Goal: Transaction & Acquisition: Purchase product/service

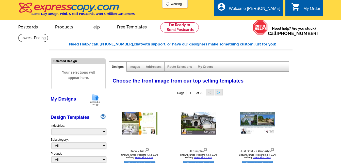
select select "785"
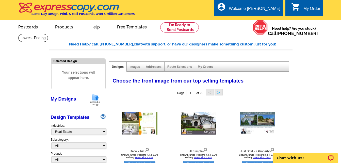
click at [64, 101] on link "My Designs" at bounding box center [63, 99] width 25 height 5
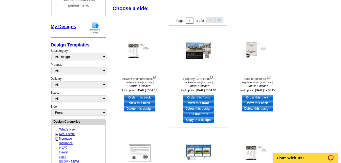
scroll to position [76, 0]
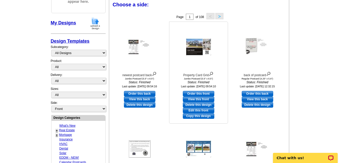
click at [195, 110] on link "Edit this front" at bounding box center [199, 111] width 32 height 6
select select "2"
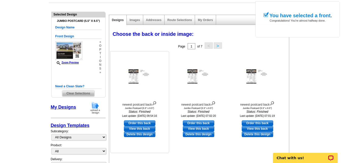
scroll to position [51, 0]
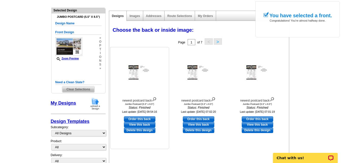
click at [140, 118] on link "Order this back" at bounding box center [140, 119] width 32 height 6
select select "front"
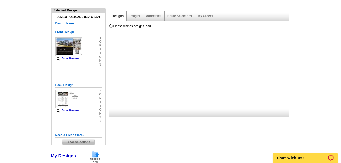
scroll to position [0, 0]
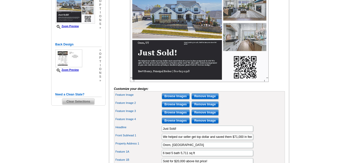
scroll to position [102, 0]
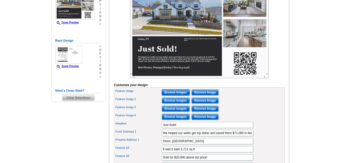
click at [173, 96] on input "Browse Images" at bounding box center [176, 92] width 28 height 6
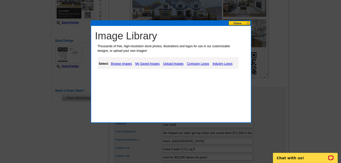
click at [169, 64] on link "Upload Images" at bounding box center [173, 64] width 23 height 6
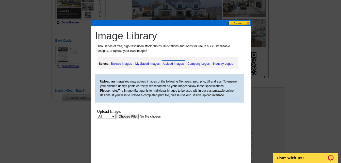
scroll to position [0, 0]
click at [135, 118] on input "file" at bounding box center [149, 116] width 64 height 5
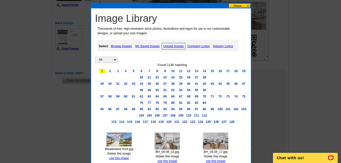
scroll to position [153, 0]
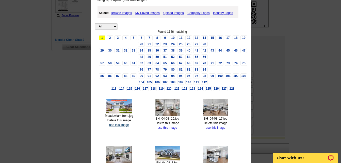
click at [122, 125] on link "use this image" at bounding box center [119, 125] width 20 height 4
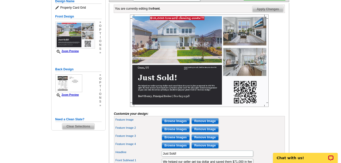
scroll to position [76, 0]
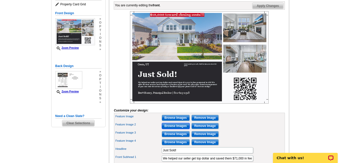
click at [176, 129] on input "Browse Images" at bounding box center [176, 126] width 28 height 6
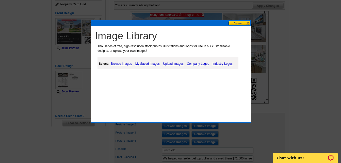
click at [172, 64] on link "Upload Images" at bounding box center [173, 64] width 23 height 6
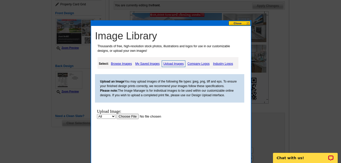
scroll to position [0, 0]
click at [129, 116] on input "file" at bounding box center [149, 116] width 64 height 5
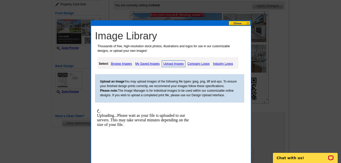
scroll to position [127, 0]
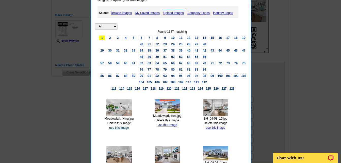
click at [120, 127] on link "use this image" at bounding box center [119, 128] width 20 height 4
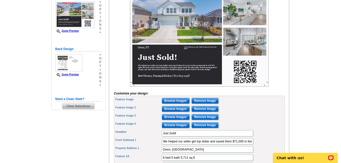
scroll to position [102, 0]
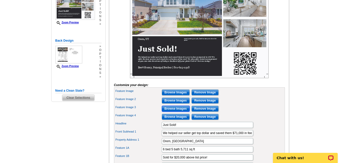
click at [174, 112] on input "Browse Images" at bounding box center [176, 109] width 28 height 6
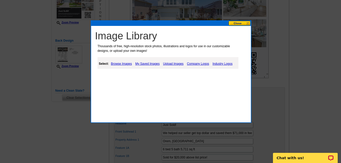
click at [172, 62] on link "Upload Images" at bounding box center [173, 64] width 23 height 6
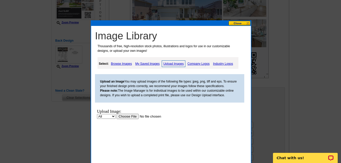
scroll to position [0, 0]
click at [129, 116] on input "file" at bounding box center [149, 116] width 64 height 5
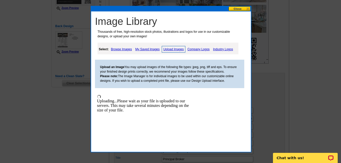
scroll to position [153, 0]
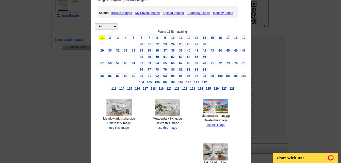
click at [123, 128] on link "use this image" at bounding box center [119, 128] width 20 height 4
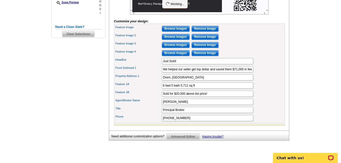
scroll to position [178, 0]
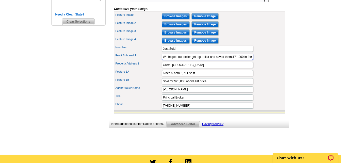
click at [232, 60] on input "We helped our seller get top dollar and saved them $71,000 in fees compared to …" at bounding box center [208, 57] width 92 height 6
click at [244, 60] on input "We helped our seller get top dollar and saved them over $71,000 in fees compare…" at bounding box center [208, 57] width 92 height 6
type input "We helped our seller get top dollar and saved them over $13,000 in fees compare…"
click at [170, 68] on input "Orem, UT" at bounding box center [208, 65] width 92 height 6
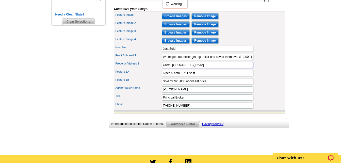
scroll to position [0, 0]
type input "Eagle Mountain, UT"
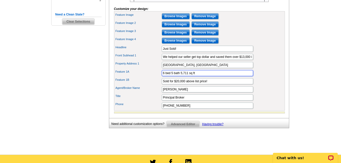
click at [165, 76] on input "6 bed 5 bath 5,711 sq ft" at bounding box center [208, 73] width 92 height 6
click at [173, 76] on input "4 bed 5 bath 5,711 sq ft" at bounding box center [208, 73] width 92 height 6
click at [190, 76] on input "4 bed 2.5 bath 5,711 sq ft" at bounding box center [208, 73] width 92 height 6
type input "4 bed 2.5 bath 3,197 sq ft"
click at [185, 84] on input "Sold for $20,000 above list price!" at bounding box center [208, 81] width 92 height 6
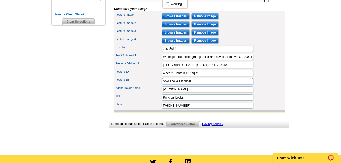
type input "Sold above list price!"
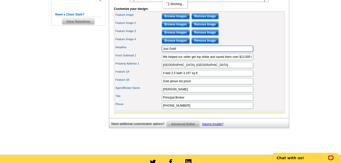
click at [225, 52] on input "Just Sold!" at bounding box center [208, 49] width 92 height 6
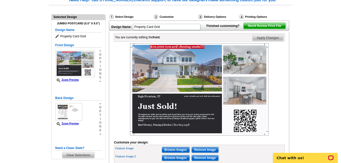
scroll to position [25, 0]
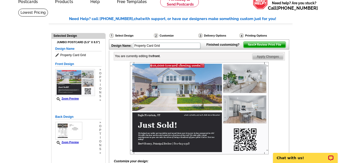
click at [256, 46] on img at bounding box center [256, 44] width 2 height 2
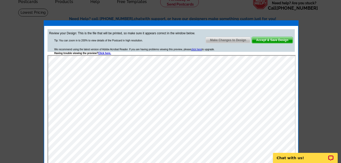
scroll to position [0, 0]
click at [269, 40] on span "Accept & Save Design" at bounding box center [272, 40] width 41 height 6
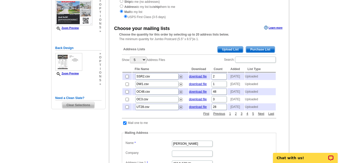
scroll to position [76, 0]
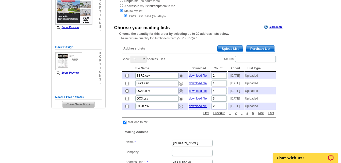
click at [260, 48] on span "Purchase List" at bounding box center [260, 49] width 29 height 6
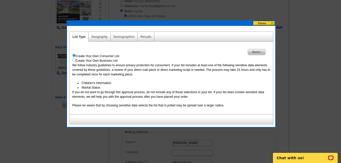
click at [258, 52] on span "Next" at bounding box center [257, 52] width 18 height 6
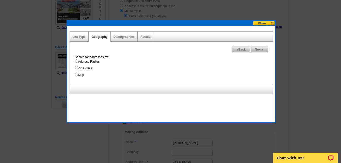
click at [77, 61] on input "Address Radius" at bounding box center [76, 60] width 3 height 3
radio input "true"
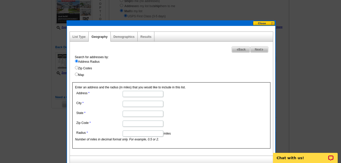
click at [149, 94] on input "Address" at bounding box center [143, 94] width 41 height 6
type input "1857 E Meadowlark Dr"
click at [139, 103] on input "City" at bounding box center [143, 104] width 41 height 6
type input "Eagle Mountain"
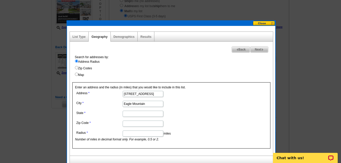
type input "Utah"
type input "84005"
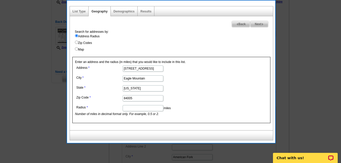
click at [141, 109] on input "Radius" at bounding box center [143, 108] width 41 height 6
type input "0.8"
click at [257, 24] on span "Next" at bounding box center [260, 24] width 18 height 6
select select
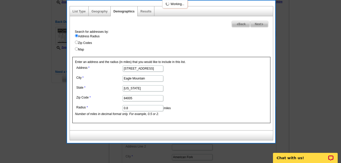
select select
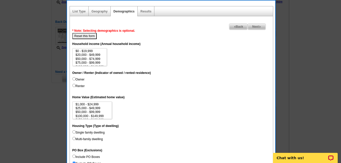
click at [74, 79] on input "Owner" at bounding box center [73, 78] width 3 height 3
radio input "true"
click at [74, 133] on input "Single family dwelling" at bounding box center [73, 131] width 3 height 3
radio input "true"
click at [239, 27] on span "Back" at bounding box center [239, 27] width 18 height 6
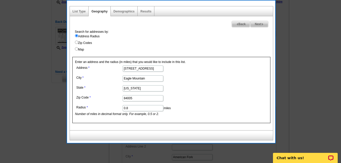
click at [131, 110] on input "0.8" at bounding box center [143, 108] width 41 height 6
type input "0.4"
click at [258, 25] on span "Next" at bounding box center [260, 24] width 18 height 6
select select
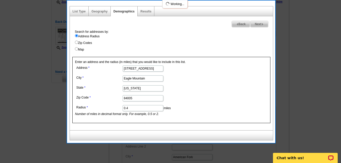
select select
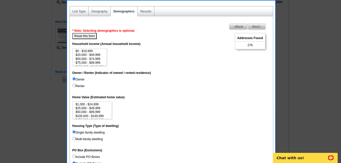
click at [236, 27] on span "Back" at bounding box center [239, 27] width 18 height 6
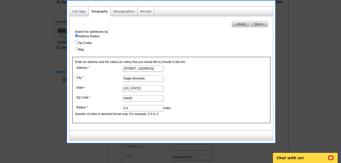
click at [140, 109] on input "0.4" at bounding box center [143, 108] width 41 height 6
type input "0.5"
click at [258, 22] on span "Next" at bounding box center [260, 24] width 18 height 6
select select
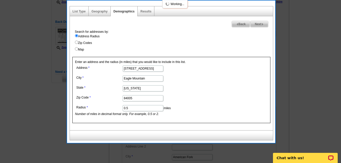
select select
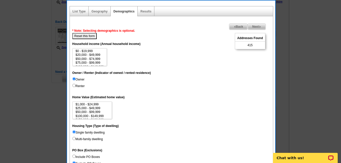
click at [259, 27] on span "Next" at bounding box center [257, 27] width 18 height 6
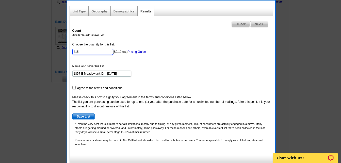
click at [83, 52] on input "415" at bounding box center [92, 52] width 41 height 6
type input "4"
type input "300"
click at [74, 87] on input "checkbox" at bounding box center [73, 87] width 3 height 3
checkbox input "true"
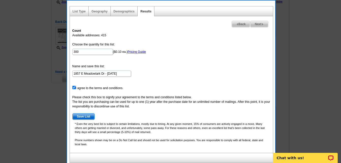
click at [88, 118] on span "Save List" at bounding box center [84, 117] width 22 height 6
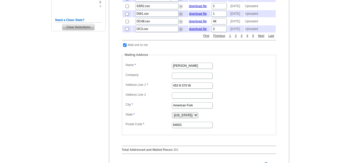
scroll to position [178, 0]
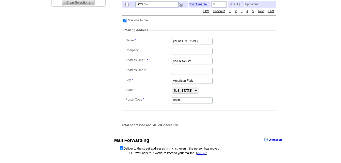
click at [125, 22] on input "checkbox" at bounding box center [124, 20] width 3 height 3
checkbox input "false"
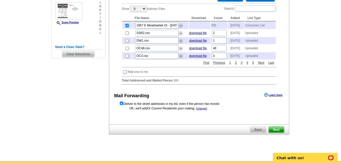
scroll to position [127, 0]
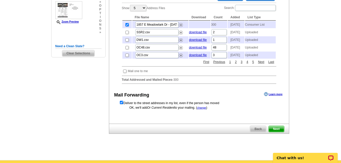
click at [278, 132] on span "Next" at bounding box center [276, 129] width 15 height 6
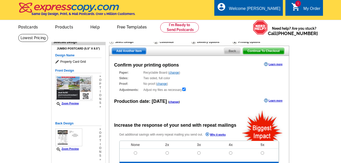
radio input "false"
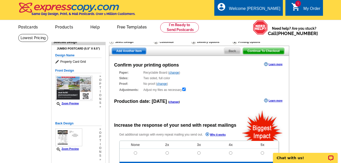
click at [128, 52] on span "Add Another Item" at bounding box center [129, 51] width 34 height 6
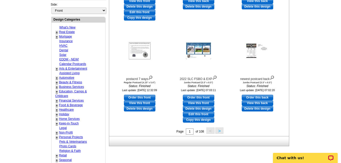
scroll to position [178, 0]
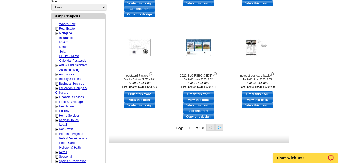
click at [222, 129] on button ">" at bounding box center [220, 127] width 8 height 6
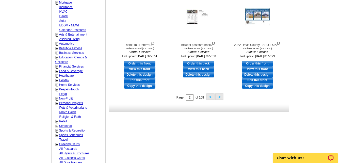
scroll to position [228, 0]
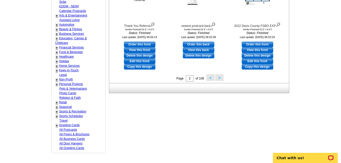
click at [219, 79] on button ">" at bounding box center [220, 77] width 8 height 6
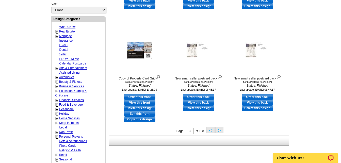
scroll to position [177, 0]
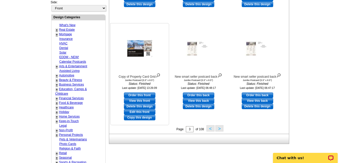
click at [137, 112] on link "Edit this front" at bounding box center [140, 112] width 32 height 6
select select "2"
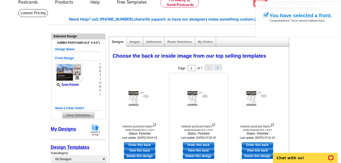
scroll to position [25, 0]
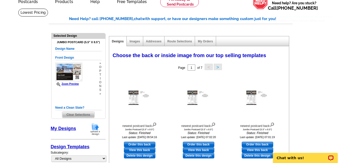
click at [133, 144] on link "Order this back" at bounding box center [140, 145] width 32 height 6
select select "front"
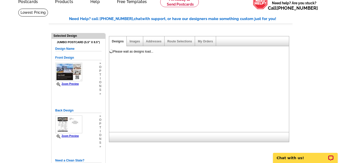
scroll to position [0, 0]
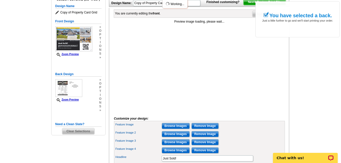
scroll to position [76, 0]
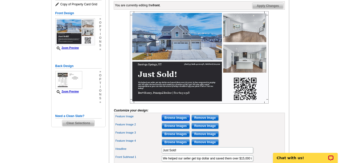
click at [176, 121] on input "Browse Images" at bounding box center [176, 118] width 28 height 6
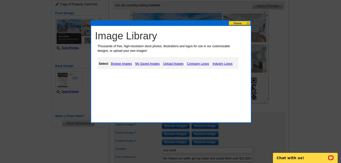
click at [169, 64] on link "Upload Images" at bounding box center [173, 64] width 23 height 6
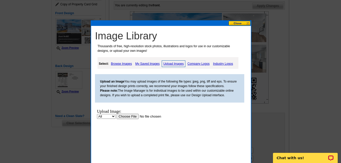
scroll to position [0, 0]
click at [125, 116] on input "file" at bounding box center [149, 116] width 64 height 5
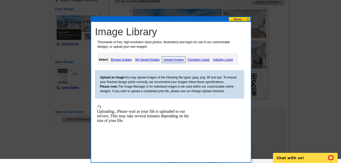
scroll to position [102, 0]
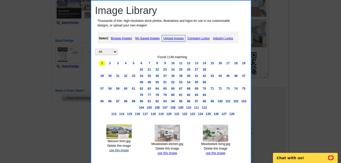
click at [121, 150] on link "use this image" at bounding box center [119, 151] width 20 height 4
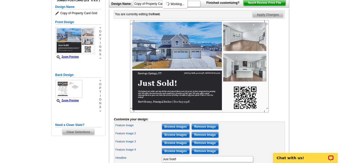
scroll to position [76, 0]
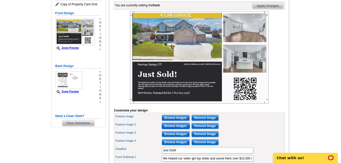
click at [172, 129] on input "Browse Images" at bounding box center [176, 126] width 28 height 6
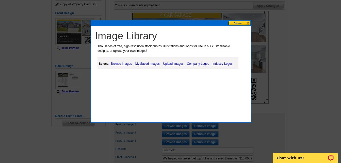
click at [177, 64] on link "Upload Images" at bounding box center [173, 64] width 23 height 6
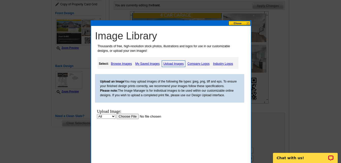
scroll to position [0, 0]
click at [124, 117] on input "file" at bounding box center [149, 116] width 64 height 5
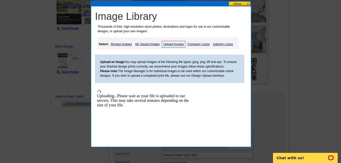
scroll to position [127, 0]
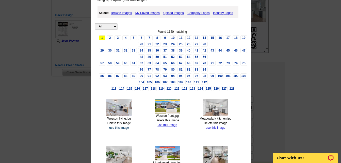
click at [119, 128] on link "use this image" at bounding box center [119, 128] width 20 height 4
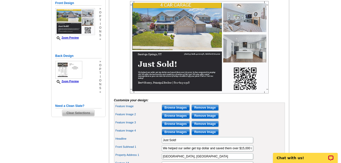
scroll to position [102, 0]
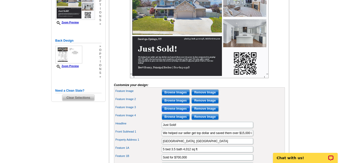
click at [177, 112] on input "Browse Images" at bounding box center [176, 109] width 28 height 6
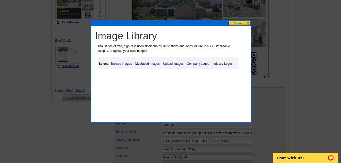
click at [174, 64] on link "Upload Images" at bounding box center [173, 64] width 23 height 6
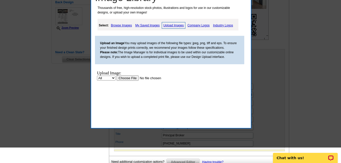
scroll to position [153, 0]
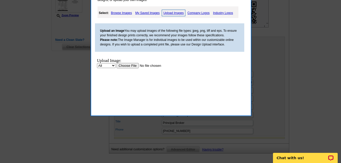
click at [132, 65] on input "file" at bounding box center [149, 65] width 64 height 5
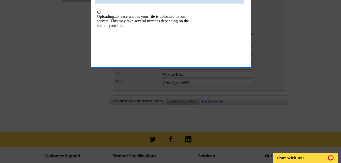
scroll to position [203, 0]
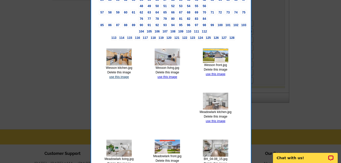
click at [122, 77] on link "use this image" at bounding box center [119, 77] width 20 height 4
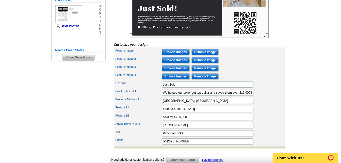
scroll to position [153, 0]
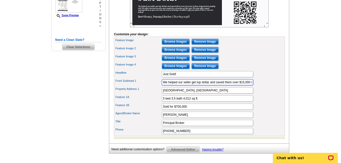
click at [238, 85] on input "We helped our seller get top dollar and saved them over $15,000 in fees compare…" at bounding box center [208, 82] width 92 height 6
click at [240, 85] on input "We helped our seller get top dollar and saved them $15,000 in fees compared to …" at bounding box center [208, 82] width 92 height 6
type input "We helped our seller get top dollar and saved them $7,500 in fees compared to p…"
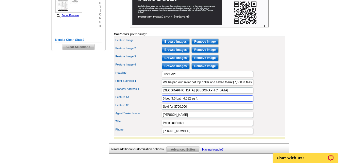
click at [164, 102] on input "5 bed 3.5 bath 4,012 sq ft" at bounding box center [208, 99] width 92 height 6
click at [173, 102] on input "4 bed 3.5 bath 4,012 sq ft" at bounding box center [208, 99] width 92 height 6
click at [191, 102] on input "4 bed 2.5 bath 4,012 sq ft" at bounding box center [208, 99] width 92 height 6
type input "4 bed 2.5 bath 3,154 sq ft"
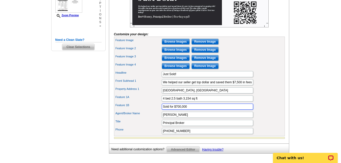
click at [193, 110] on input "Sold for $700,000" at bounding box center [208, 107] width 92 height 6
type input "S"
click at [276, 78] on div "Headline Just Sold!" at bounding box center [199, 74] width 169 height 8
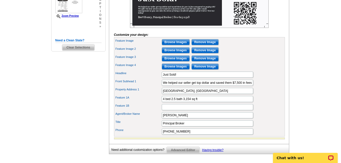
scroll to position [153, 0]
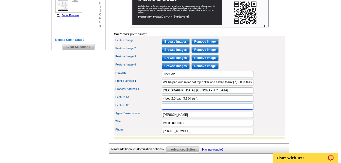
click at [203, 110] on input "Feature 1B" at bounding box center [208, 107] width 92 height 6
type input "S"
type input "Sold for $625,000"
click at [271, 86] on div "Front Subhead 1 We helped our seller get top dollar and saved them $7,500 in fe…" at bounding box center [199, 82] width 169 height 8
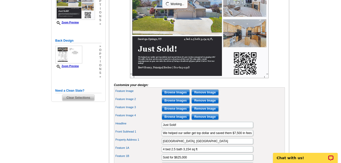
scroll to position [76, 0]
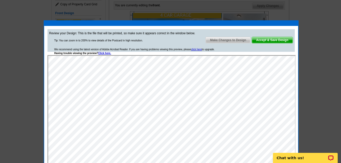
scroll to position [102, 0]
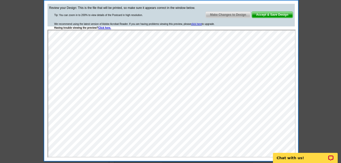
click at [273, 14] on span "Accept & Save Design" at bounding box center [272, 15] width 41 height 6
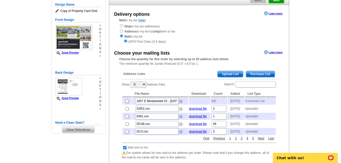
click at [261, 74] on span "Purchase List" at bounding box center [260, 74] width 29 height 6
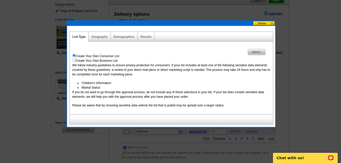
click at [254, 50] on span "Next" at bounding box center [257, 52] width 18 height 6
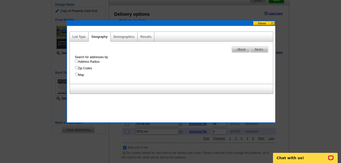
click at [77, 61] on input "Address Radius" at bounding box center [76, 60] width 3 height 3
radio input "true"
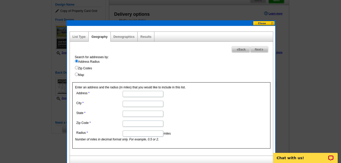
click at [137, 94] on input "Address" at bounding box center [143, 94] width 41 height 6
type input "2367 S Wesson Dr"
click at [144, 104] on input "City" at bounding box center [143, 104] width 41 height 6
type input "Saratoga Springs"
type input "UT"
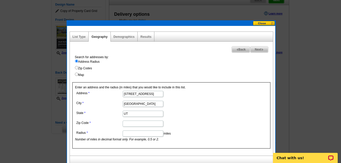
type input "84045"
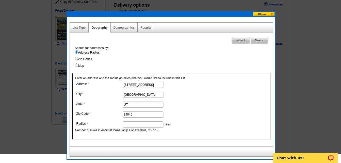
scroll to position [76, 0]
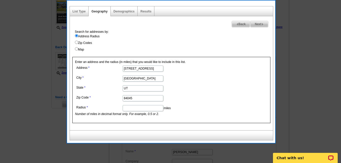
click at [150, 109] on input "Radius" at bounding box center [143, 108] width 41 height 6
type input "0.5"
click at [256, 24] on span "Next" at bounding box center [260, 24] width 18 height 6
select select
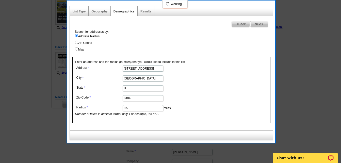
select select
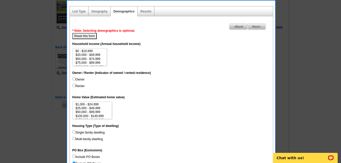
click at [74, 79] on input "Owner" at bounding box center [73, 78] width 3 height 3
radio input "true"
click at [74, 132] on input "Single family dwelling" at bounding box center [73, 131] width 3 height 3
radio input "true"
click at [260, 26] on img at bounding box center [260, 27] width 2 height 2
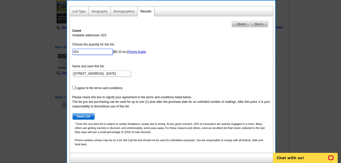
click at [85, 51] on input "623" at bounding box center [92, 52] width 41 height 6
type input "6"
type input "300"
click at [74, 88] on input "checkbox" at bounding box center [73, 87] width 3 height 3
checkbox input "true"
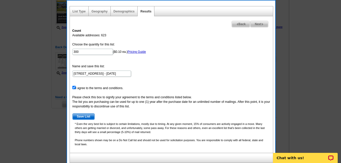
click at [85, 115] on span "Save List" at bounding box center [84, 117] width 22 height 6
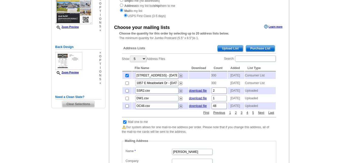
scroll to position [76, 0]
click at [125, 124] on input "checkbox" at bounding box center [124, 122] width 3 height 3
checkbox input "false"
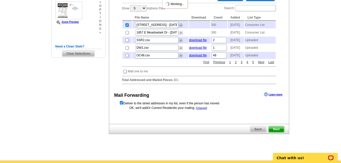
scroll to position [0, 0]
click at [278, 132] on span "Next" at bounding box center [276, 129] width 15 height 6
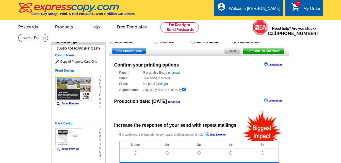
radio input "false"
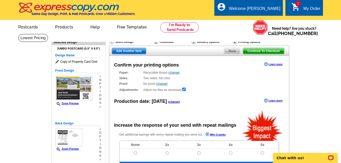
click at [128, 52] on span "Add Another Item" at bounding box center [129, 51] width 34 height 6
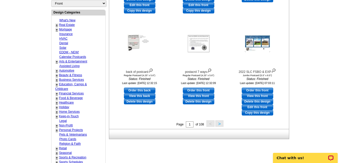
scroll to position [203, 0]
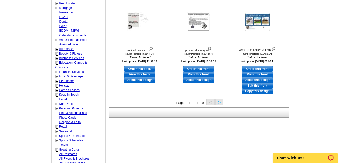
click at [220, 102] on button ">" at bounding box center [220, 102] width 8 height 6
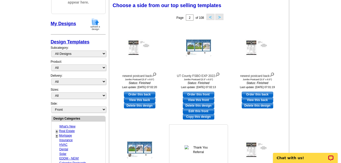
scroll to position [75, 0]
click at [220, 19] on button ">" at bounding box center [220, 17] width 8 height 6
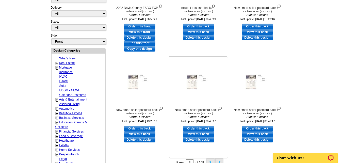
scroll to position [177, 0]
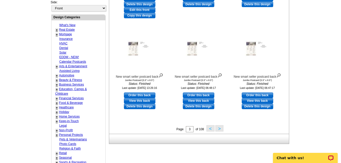
click at [222, 128] on button ">" at bounding box center [220, 128] width 8 height 6
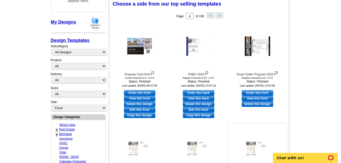
scroll to position [75, 0]
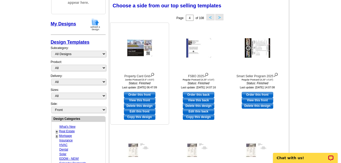
click at [140, 112] on link "Edit this front" at bounding box center [140, 112] width 32 height 6
select select "2"
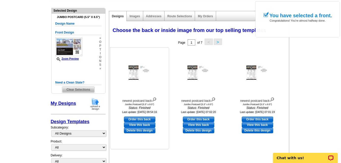
scroll to position [51, 0]
click at [140, 118] on link "Order this back" at bounding box center [140, 119] width 32 height 6
select select "front"
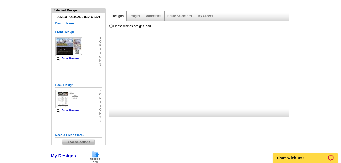
scroll to position [0, 0]
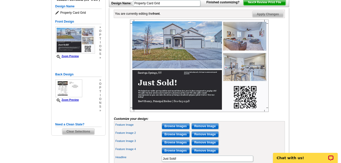
scroll to position [76, 0]
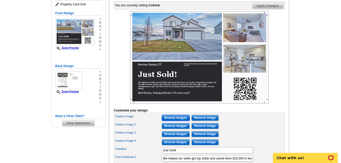
click at [174, 121] on input "Browse Images" at bounding box center [176, 118] width 28 height 6
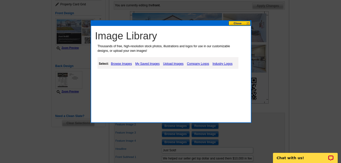
click at [172, 64] on link "Upload Images" at bounding box center [173, 64] width 23 height 6
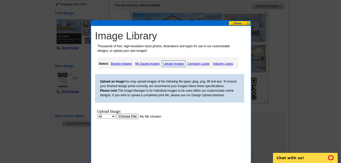
scroll to position [0, 0]
click at [128, 117] on input "file" at bounding box center [149, 116] width 64 height 5
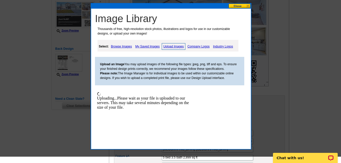
scroll to position [102, 0]
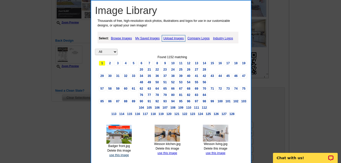
click at [123, 155] on link "use this image" at bounding box center [119, 156] width 20 height 4
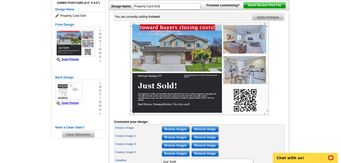
scroll to position [76, 0]
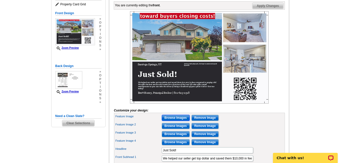
click at [178, 121] on input "Browse Images" at bounding box center [176, 118] width 28 height 6
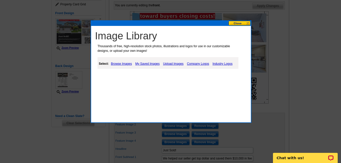
click at [170, 63] on link "Upload Images" at bounding box center [173, 64] width 23 height 6
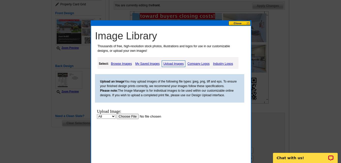
scroll to position [0, 0]
click at [129, 115] on input "file" at bounding box center [149, 116] width 64 height 5
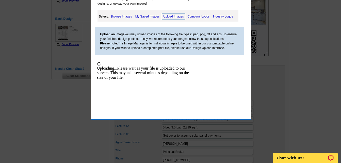
scroll to position [127, 0]
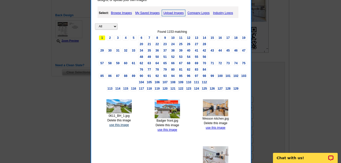
click at [121, 125] on link "use this image" at bounding box center [119, 125] width 20 height 4
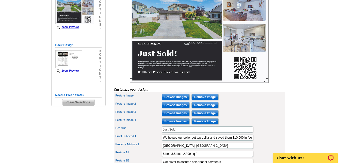
scroll to position [102, 0]
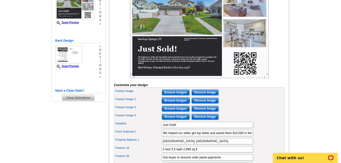
click at [171, 104] on input "Browse Images" at bounding box center [176, 101] width 28 height 6
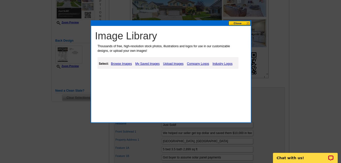
click at [168, 64] on link "Upload Images" at bounding box center [173, 64] width 23 height 6
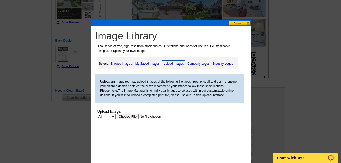
scroll to position [0, 0]
click at [128, 116] on input "file" at bounding box center [149, 116] width 64 height 5
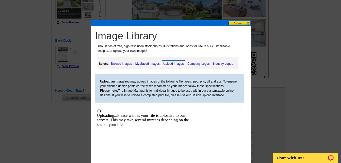
scroll to position [127, 0]
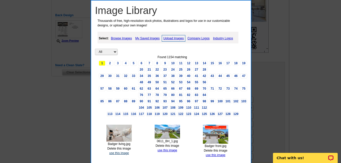
click at [123, 153] on link "use this image" at bounding box center [119, 154] width 20 height 4
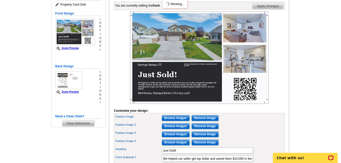
scroll to position [76, 0]
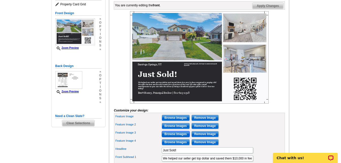
click at [177, 137] on input "Browse Images" at bounding box center [176, 134] width 28 height 6
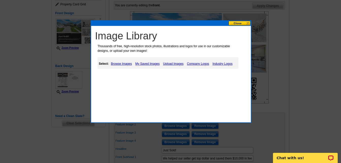
click at [177, 62] on link "Upload Images" at bounding box center [173, 64] width 23 height 6
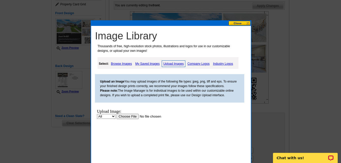
scroll to position [0, 0]
click at [126, 115] on input "file" at bounding box center [149, 116] width 64 height 5
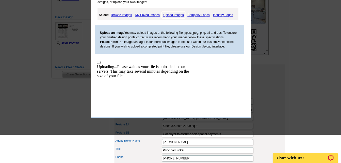
scroll to position [127, 0]
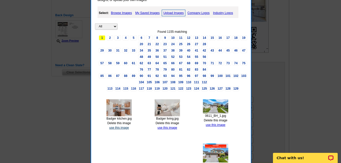
click at [118, 128] on link "use this image" at bounding box center [119, 128] width 20 height 4
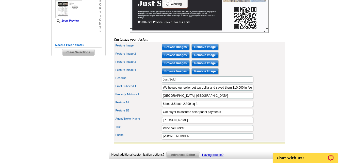
scroll to position [153, 0]
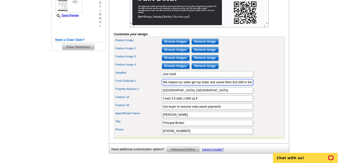
click at [240, 85] on input "We helped our seller get top dollar and saved them $10,000 in fees compared to …" at bounding box center [208, 82] width 92 height 6
type input "We helped our seller get top dollar and saved them $12,800 in fees compared to …"
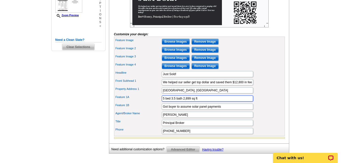
click at [165, 102] on input "5 bed 3.5 bath 2,899 sq ft" at bounding box center [208, 99] width 92 height 6
click at [173, 102] on input "4 bed 3.5 bath 2,899 sq ft" at bounding box center [208, 99] width 92 height 6
click at [190, 102] on input "4 bed 2.5 bath 2,899 sq ft" at bounding box center [208, 99] width 92 height 6
type input "4 bed 2.5 bath 2,968 sq ft"
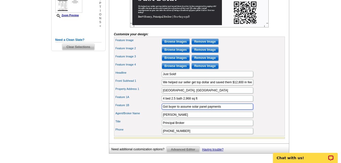
click at [223, 110] on input "Got buyer to assume solar panel payments" at bounding box center [208, 107] width 92 height 6
type input "G"
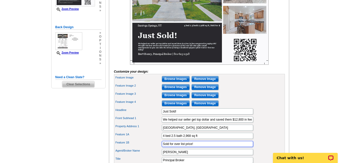
scroll to position [127, 0]
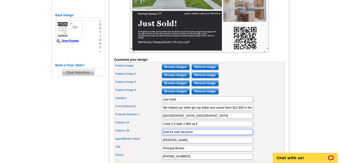
click at [173, 135] on input "Sold for over list price!" at bounding box center [208, 132] width 92 height 6
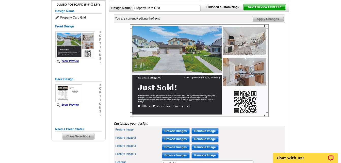
scroll to position [51, 0]
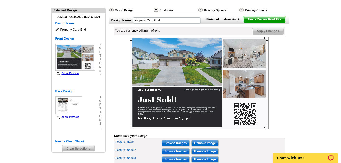
type input "Sold over list price!"
click at [267, 22] on span "Next Review Print File" at bounding box center [265, 19] width 42 height 6
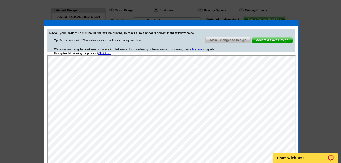
scroll to position [0, 0]
click at [229, 41] on span "Make Changes to Design" at bounding box center [228, 40] width 45 height 6
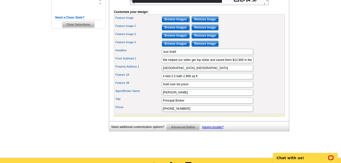
scroll to position [178, 0]
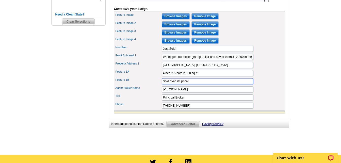
click at [195, 84] on input "Sold over list price!" at bounding box center [208, 81] width 92 height 6
click at [277, 61] on div "Front Subhead 1 We helped our seller get top dollar and saved them $12,800 in f…" at bounding box center [199, 57] width 169 height 8
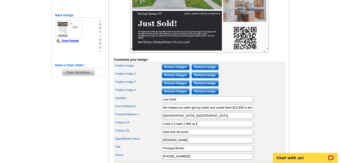
scroll to position [153, 0]
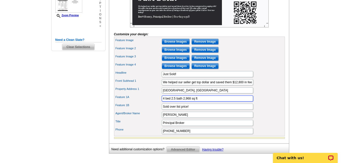
click at [205, 102] on input "4 bed 2.5 bath 2,968 sq ft" at bounding box center [208, 99] width 92 height 6
click at [204, 94] on input "Saratoga Springs, UT" at bounding box center [208, 90] width 92 height 6
type input "Saratoga Springs, UT"
click at [267, 95] on div "Property Address 1 Saratoga Springs, UT" at bounding box center [199, 90] width 169 height 8
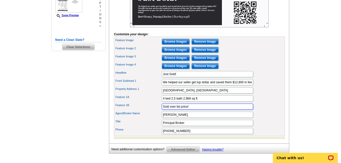
click at [197, 110] on input "Sold over list price!" at bounding box center [208, 107] width 92 height 6
type input "S"
type input "Sold over list price!"
click at [279, 54] on div "Feature Image 2 Browse Images Remove Image" at bounding box center [199, 50] width 169 height 8
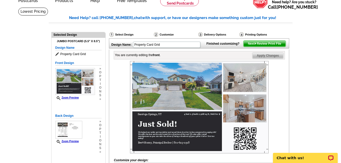
scroll to position [25, 0]
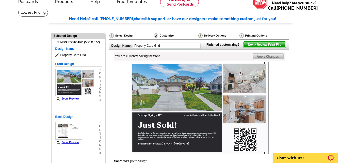
click at [266, 48] on span "Next Review Print File" at bounding box center [265, 45] width 42 height 6
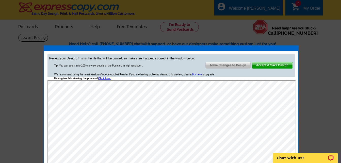
scroll to position [0, 0]
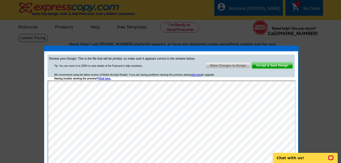
click at [236, 65] on span "Make Changes to Design" at bounding box center [228, 66] width 45 height 6
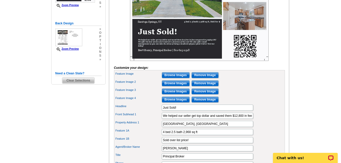
scroll to position [153, 0]
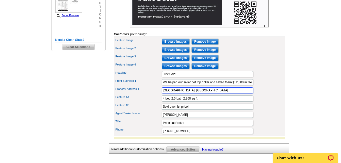
click at [198, 94] on input "Saratoga Springs, UT" at bounding box center [208, 90] width 92 height 6
click at [271, 70] on div "Feature Image 4 Browse Images Remove Image" at bounding box center [199, 66] width 169 height 8
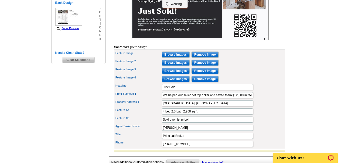
scroll to position [127, 0]
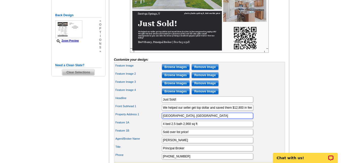
click at [199, 119] on input "Saratoga Springs, U" at bounding box center [208, 116] width 92 height 6
type input "Saratoga Springs, UT"
click at [262, 87] on div "Feature Image 3 Browse Images Remove Image" at bounding box center [199, 83] width 169 height 8
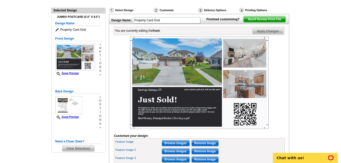
click at [268, 22] on span "Next Review Print File" at bounding box center [265, 19] width 42 height 6
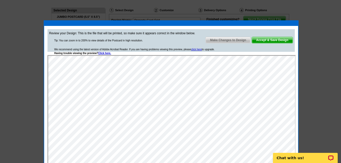
scroll to position [0, 0]
click at [273, 42] on span "Accept & Save Design" at bounding box center [272, 40] width 41 height 6
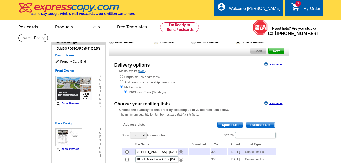
click at [260, 125] on span "Purchase List" at bounding box center [260, 125] width 29 height 6
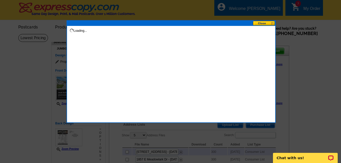
click at [265, 22] on button at bounding box center [264, 23] width 22 height 5
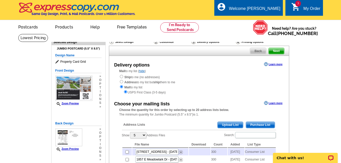
click at [264, 123] on span "Purchase List" at bounding box center [260, 125] width 29 height 6
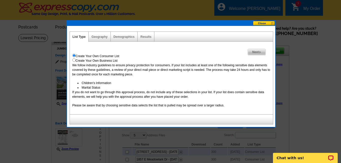
click at [254, 54] on span "Next" at bounding box center [257, 52] width 18 height 6
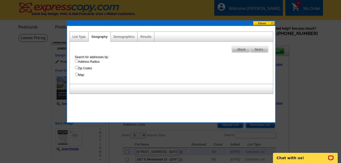
click at [77, 62] on input "Address Radius" at bounding box center [76, 60] width 3 height 3
radio input "true"
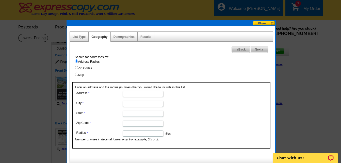
click at [142, 94] on input "Address" at bounding box center [143, 94] width 41 height 6
type input "761 N Badger Ln"
click at [151, 104] on input "City" at bounding box center [143, 104] width 41 height 6
type input "[GEOGRAPHIC_DATA]"
type input "UT"
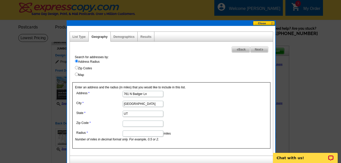
type input "84045"
click at [140, 133] on input "Radius" at bounding box center [143, 134] width 41 height 6
type input "0.5"
click at [261, 48] on span "Next" at bounding box center [260, 50] width 18 height 6
select select
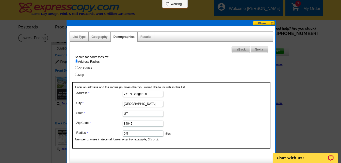
select select
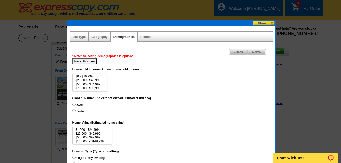
click at [74, 104] on input "Owner" at bounding box center [73, 104] width 3 height 3
radio input "true"
click at [74, 157] on input "Single family dwelling" at bounding box center [73, 157] width 3 height 3
radio input "true"
click at [259, 53] on span "Next" at bounding box center [257, 52] width 18 height 6
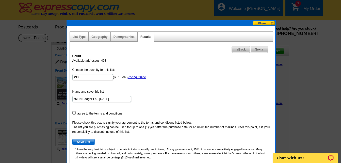
click at [91, 81] on form "Choose the quantity for this list: 493 ($0.10 ea.) Pricing Guide Name and save …" at bounding box center [171, 107] width 198 height 78
click at [93, 77] on input "493" at bounding box center [92, 77] width 41 height 6
type input "4"
type input "300"
click at [74, 113] on input "checkbox" at bounding box center [73, 112] width 3 height 3
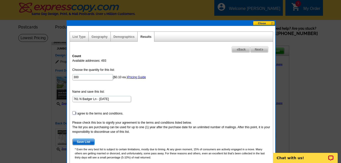
checkbox input "true"
click at [85, 142] on span "Save List" at bounding box center [84, 142] width 22 height 6
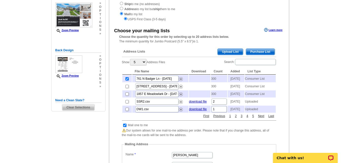
scroll to position [102, 0]
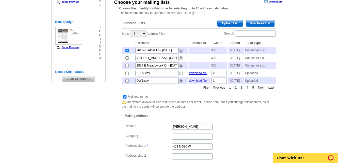
click at [124, 99] on input "checkbox" at bounding box center [124, 96] width 3 height 3
checkbox input "false"
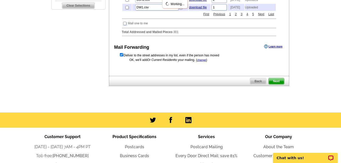
scroll to position [178, 0]
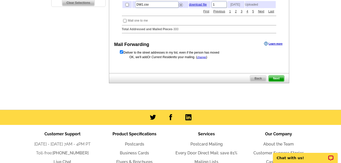
click at [278, 82] on span "Next" at bounding box center [276, 79] width 15 height 6
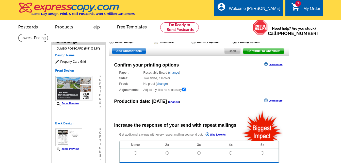
radio input "false"
click at [131, 52] on span "Add Another Item" at bounding box center [129, 51] width 34 height 6
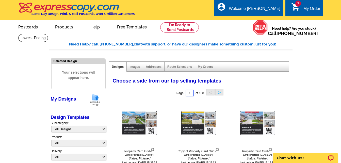
click at [192, 94] on input "1" at bounding box center [190, 93] width 8 height 6
type input "4"
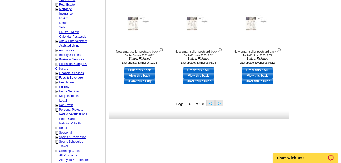
scroll to position [203, 0]
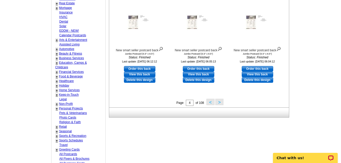
click at [219, 103] on button ">" at bounding box center [220, 102] width 8 height 6
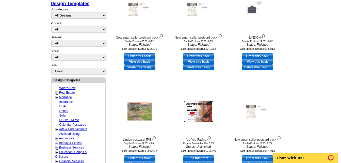
scroll to position [152, 0]
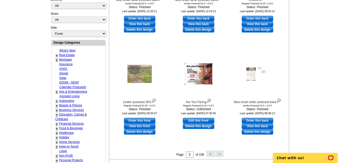
click at [221, 155] on button ">" at bounding box center [220, 154] width 8 height 6
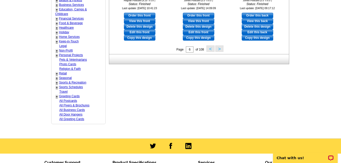
scroll to position [228, 0]
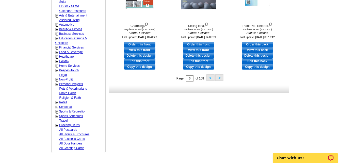
click at [219, 78] on button ">" at bounding box center [220, 77] width 8 height 6
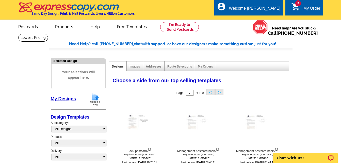
scroll to position [0, 0]
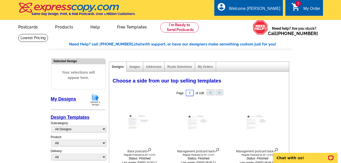
click at [191, 93] on input "7" at bounding box center [190, 93] width 8 height 6
type input "1"
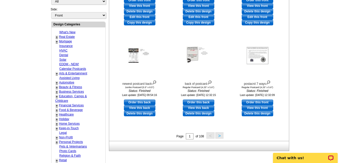
scroll to position [203, 0]
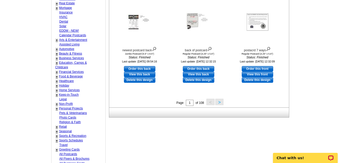
click at [222, 102] on button ">" at bounding box center [220, 102] width 8 height 6
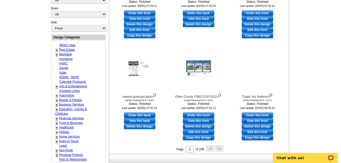
scroll to position [202, 0]
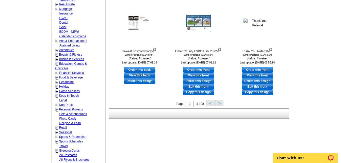
click at [220, 103] on button ">" at bounding box center [220, 103] width 8 height 6
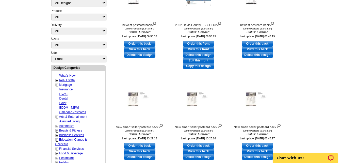
scroll to position [177, 0]
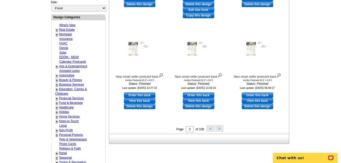
click at [221, 129] on button ">" at bounding box center [220, 128] width 8 height 6
click at [220, 129] on button ">" at bounding box center [220, 128] width 8 height 6
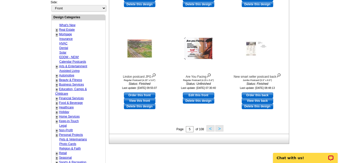
click at [220, 128] on button ">" at bounding box center [220, 128] width 8 height 6
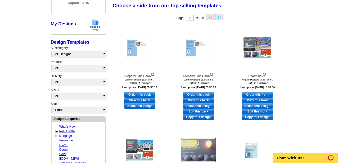
scroll to position [0, 0]
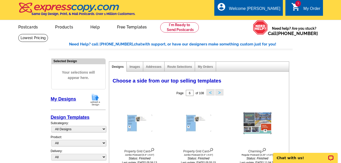
click at [312, 10] on div "My Order" at bounding box center [312, 9] width 17 height 7
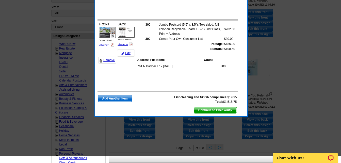
scroll to position [127, 0]
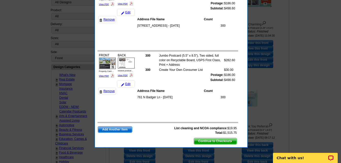
click at [217, 141] on span "Continue to Checkout" at bounding box center [215, 141] width 43 height 6
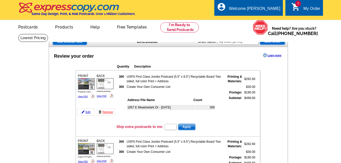
click at [167, 74] on td "USPS First Class Jumbo Postcard (5.5" x 8.5") Recyclable Board Two sided, full …" at bounding box center [175, 79] width 96 height 10
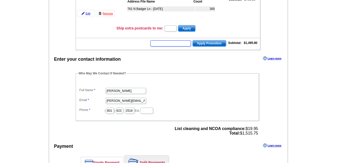
click at [173, 45] on input "text" at bounding box center [170, 43] width 41 height 6
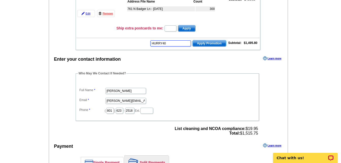
scroll to position [0, 0]
type input "HURRY40"
click at [212, 45] on span "Apply Promotion" at bounding box center [209, 43] width 33 height 6
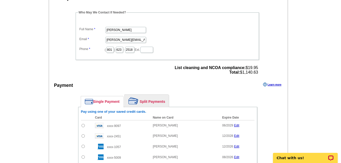
scroll to position [356, 0]
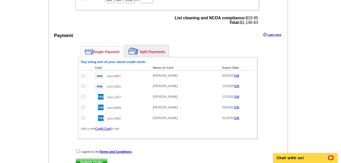
click at [83, 76] on input "radio" at bounding box center [83, 75] width 3 height 3
radio input "true"
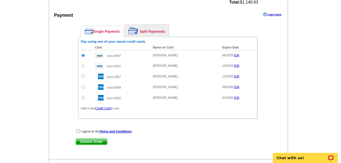
scroll to position [407, 0]
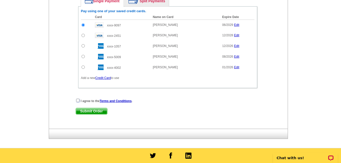
click at [78, 101] on input "checkbox" at bounding box center [77, 100] width 3 height 3
checkbox input "true"
click at [96, 112] on span "Submit Order" at bounding box center [91, 111] width 31 height 6
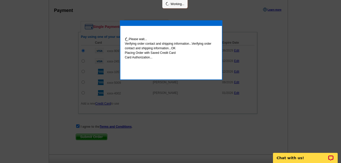
scroll to position [432, 0]
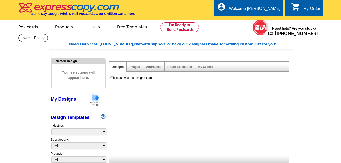
select select "785"
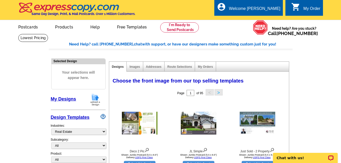
click at [64, 100] on link "My Designs" at bounding box center [63, 99] width 25 height 5
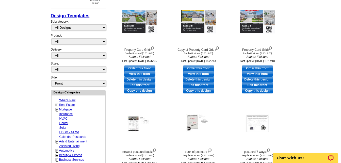
scroll to position [76, 0]
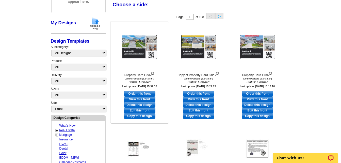
click at [140, 111] on link "Edit this front" at bounding box center [140, 111] width 32 height 6
select select "2"
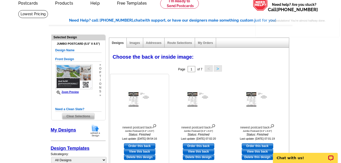
scroll to position [51, 0]
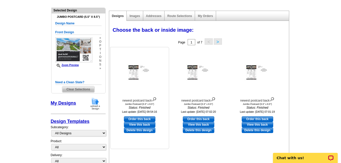
click at [140, 120] on link "Order this back" at bounding box center [140, 119] width 32 height 6
select select "front"
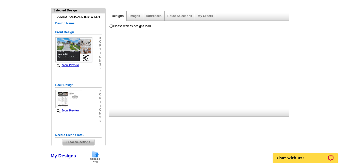
scroll to position [0, 0]
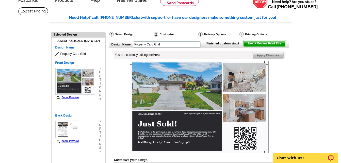
scroll to position [76, 0]
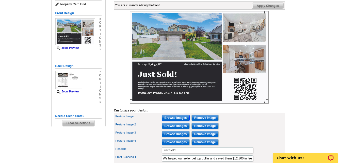
click at [178, 121] on input "Browse Images" at bounding box center [176, 118] width 28 height 6
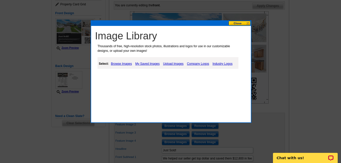
click at [173, 64] on link "Upload Images" at bounding box center [173, 64] width 23 height 6
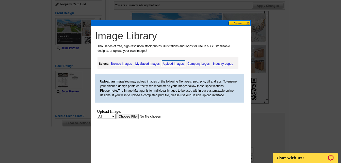
scroll to position [0, 0]
click at [126, 117] on input "file" at bounding box center [149, 116] width 64 height 5
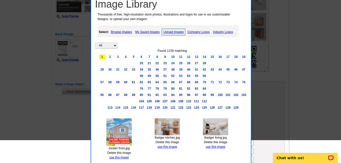
scroll to position [76, 0]
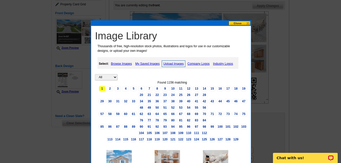
click at [237, 23] on button at bounding box center [240, 23] width 22 height 5
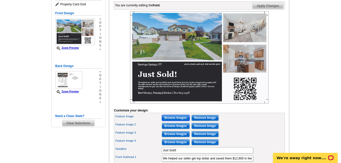
click at [177, 121] on input "Browse Images" at bounding box center [176, 118] width 28 height 6
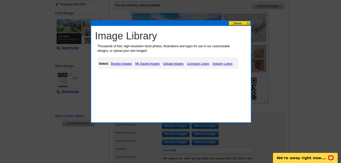
click at [178, 64] on link "Upload Images" at bounding box center [173, 64] width 23 height 6
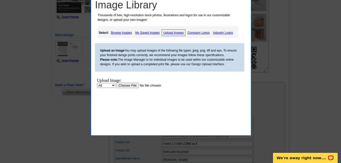
scroll to position [153, 0]
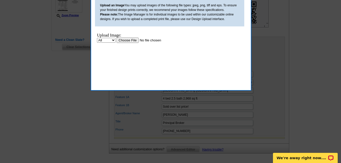
click at [125, 40] on input "file" at bounding box center [149, 40] width 64 height 5
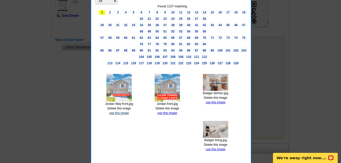
click at [120, 113] on link "use this image" at bounding box center [119, 113] width 20 height 4
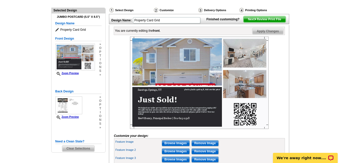
scroll to position [102, 0]
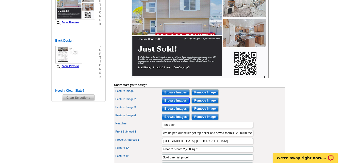
click at [171, 104] on input "Browse Images" at bounding box center [176, 101] width 28 height 6
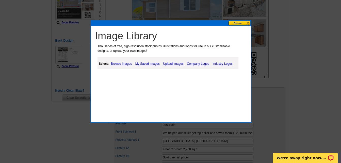
click at [174, 64] on link "Upload Images" at bounding box center [173, 64] width 23 height 6
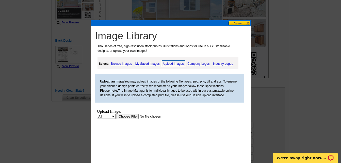
scroll to position [0, 0]
click at [127, 118] on input "file" at bounding box center [149, 116] width 64 height 5
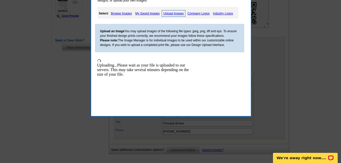
scroll to position [153, 0]
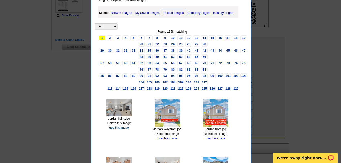
click at [124, 128] on link "use this image" at bounding box center [119, 128] width 20 height 4
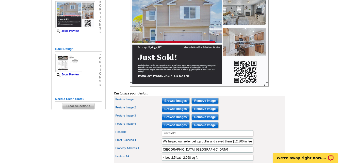
scroll to position [102, 0]
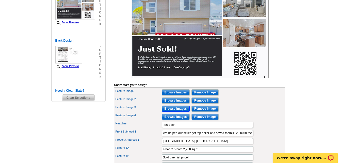
click at [169, 112] on input "Browse Images" at bounding box center [176, 109] width 28 height 6
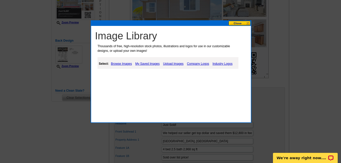
click at [173, 65] on link "Upload Images" at bounding box center [173, 64] width 23 height 6
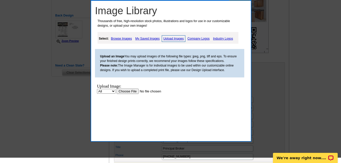
scroll to position [127, 0]
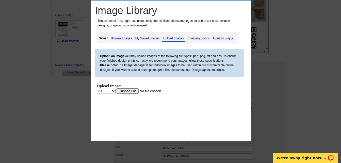
click at [126, 92] on input "file" at bounding box center [149, 90] width 64 height 5
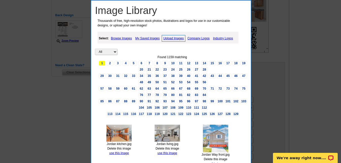
scroll to position [153, 0]
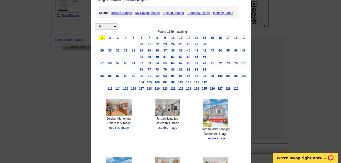
click at [119, 127] on link "use this image" at bounding box center [119, 128] width 20 height 4
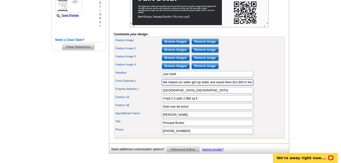
click at [240, 85] on input "We helped our seller get top dollar and saved them $12,800 in fees compared to …" at bounding box center [208, 82] width 92 height 6
type input "We helped our seller get top dollar and saved them $16,700 in fees compared to …"
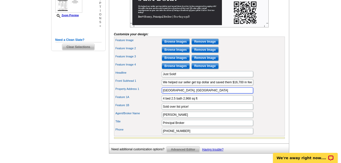
click at [187, 94] on input "Saratoga Springs, UT" at bounding box center [208, 90] width 92 height 6
type input "Eagle Mountain, UT"
click at [165, 102] on input "4 bed 2.5 bath 2,968 sq ft" at bounding box center [208, 99] width 92 height 6
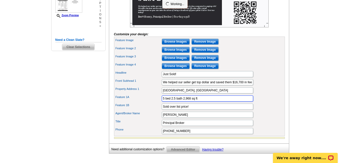
click at [173, 102] on input "5 bed 2.5 bath 2,968 sq ft" at bounding box center [208, 99] width 92 height 6
click at [190, 102] on input "5 bed 3.5 bath 2,968 sq ft" at bounding box center [208, 99] width 92 height 6
type input "5 bed 3.5 bath 3,616 sq ft"
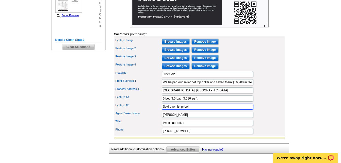
click at [193, 110] on input "Sold over list price!" at bounding box center [208, 107] width 92 height 6
type input "S"
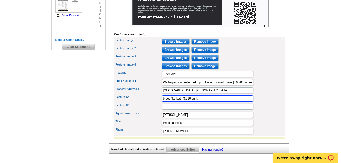
click at [199, 102] on input "5 bed 3.5 bath 3,616 sq ft" at bounding box center [208, 99] width 92 height 6
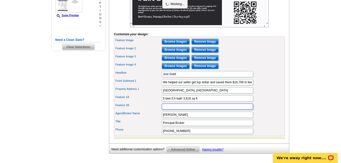
click at [177, 110] on input "Feature 1B" at bounding box center [208, 107] width 92 height 6
type input "3,616 sq ft"
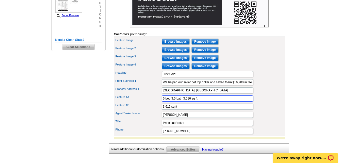
click at [209, 102] on input "5 bed 3.5 bath 3,616 sq ft" at bounding box center [208, 99] width 92 height 6
type input "5 bed 3.5 bath"
click at [265, 62] on div "Feature Image 3 Browse Images Remove Image" at bounding box center [199, 58] width 169 height 8
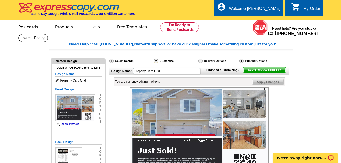
click at [271, 73] on span "Next Review Print File" at bounding box center [265, 70] width 42 height 6
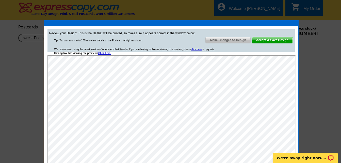
click at [270, 39] on span "Accept & Save Design" at bounding box center [272, 40] width 41 height 6
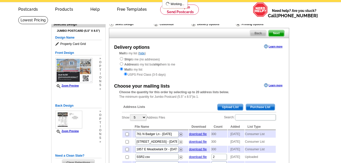
scroll to position [25, 0]
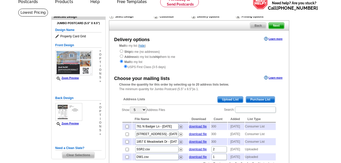
click at [264, 100] on span "Purchase List" at bounding box center [260, 100] width 29 height 6
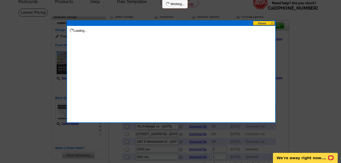
scroll to position [0, 0]
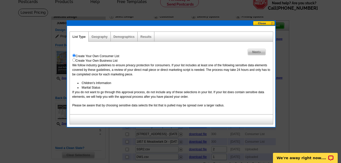
click at [260, 51] on img at bounding box center [260, 52] width 2 height 2
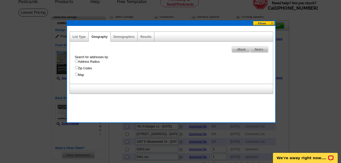
click at [76, 61] on input "Address Radius" at bounding box center [76, 60] width 3 height 3
radio input "true"
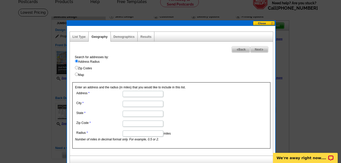
click at [154, 95] on input "Address" at bounding box center [143, 94] width 41 height 6
type input "4687 E Jordan Way"
click at [139, 103] on input "City" at bounding box center [143, 104] width 41 height 6
type input "Eagle Mountain"
type input "Utah"
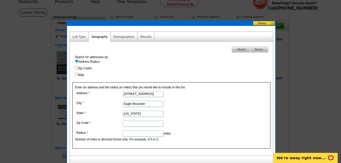
type input "84005"
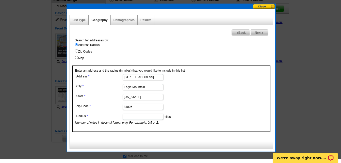
scroll to position [51, 0]
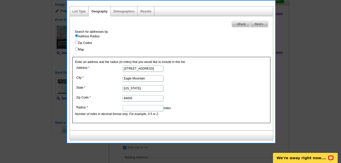
click at [146, 108] on input "Radius" at bounding box center [143, 108] width 41 height 6
type input "0.5"
click at [257, 23] on span "Next" at bounding box center [260, 24] width 18 height 6
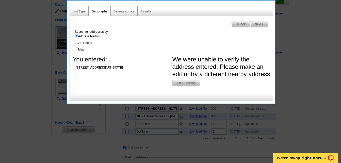
click at [185, 82] on span "Edit Address" at bounding box center [186, 83] width 27 height 6
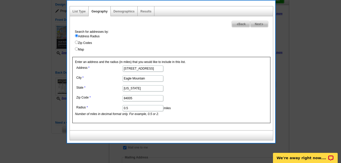
click at [133, 68] on input "4687 E Jordan Way" at bounding box center [143, 69] width 41 height 6
type input "4687 Jordan Way"
click at [261, 24] on span "Next" at bounding box center [260, 24] width 18 height 6
select select
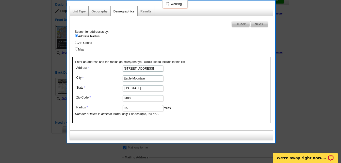
select select
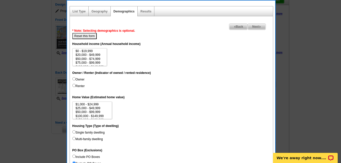
click at [73, 79] on input "Owner" at bounding box center [73, 78] width 3 height 3
radio input "true"
click at [74, 132] on input "Single family dwelling" at bounding box center [73, 131] width 3 height 3
radio input "true"
click at [258, 28] on span "Next" at bounding box center [257, 27] width 18 height 6
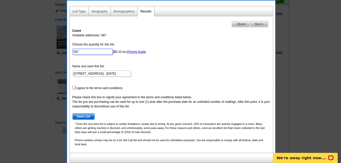
click at [82, 52] on input "587" at bounding box center [92, 52] width 41 height 6
type input "5"
type input "300"
click at [74, 88] on input "checkbox" at bounding box center [73, 87] width 3 height 3
checkbox input "true"
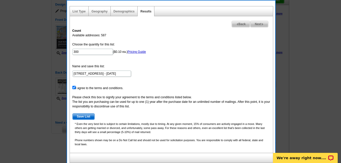
click at [87, 115] on span "Save List" at bounding box center [84, 117] width 22 height 6
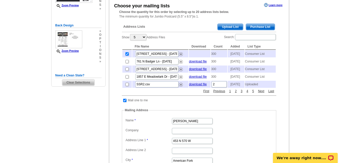
scroll to position [127, 0]
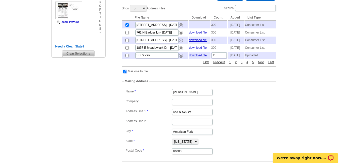
click at [126, 73] on input "checkbox" at bounding box center [124, 71] width 3 height 3
checkbox input "false"
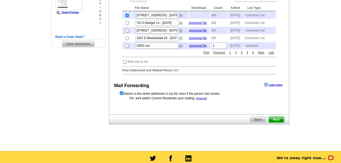
scroll to position [153, 0]
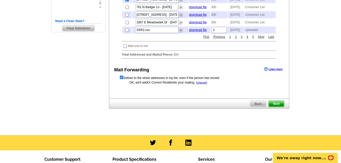
click at [278, 107] on span "Next" at bounding box center [276, 104] width 15 height 6
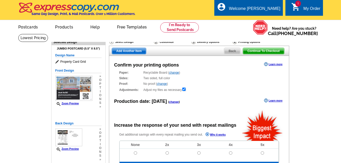
radio input "false"
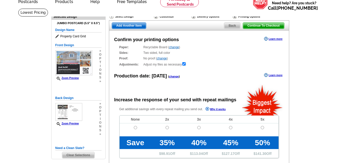
scroll to position [51, 0]
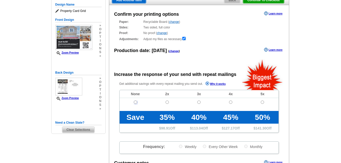
click at [136, 103] on input "radio" at bounding box center [135, 102] width 3 height 3
radio input "true"
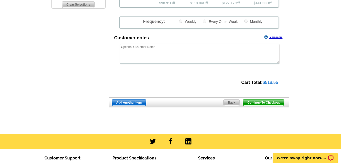
scroll to position [178, 0]
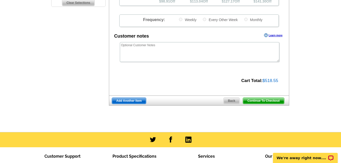
click at [259, 101] on span "Continue To Checkout" at bounding box center [263, 101] width 41 height 6
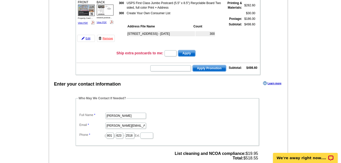
scroll to position [76, 0]
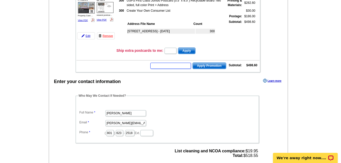
click at [170, 68] on input "text" at bounding box center [170, 66] width 41 height 6
type input "HURRY40"
click at [208, 65] on span "Apply Promotion" at bounding box center [209, 66] width 33 height 6
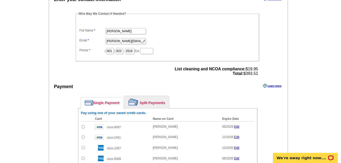
scroll to position [203, 0]
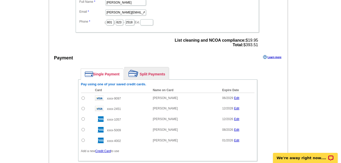
click at [83, 99] on input "radio" at bounding box center [83, 98] width 3 height 3
radio input "true"
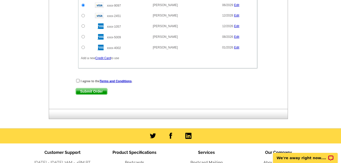
scroll to position [305, 0]
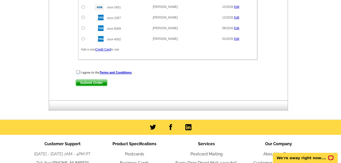
click at [78, 73] on input "checkbox" at bounding box center [77, 71] width 3 height 3
checkbox input "true"
click at [91, 84] on span "Submit Order" at bounding box center [91, 83] width 31 height 6
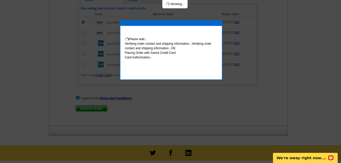
scroll to position [331, 0]
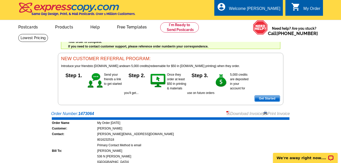
click at [47, 54] on div "Welcome back [PERSON_NAME] My Account Logout local_phone Same Day Design, Print…" at bounding box center [170, 52] width 341 height 105
